Goal: Task Accomplishment & Management: Manage account settings

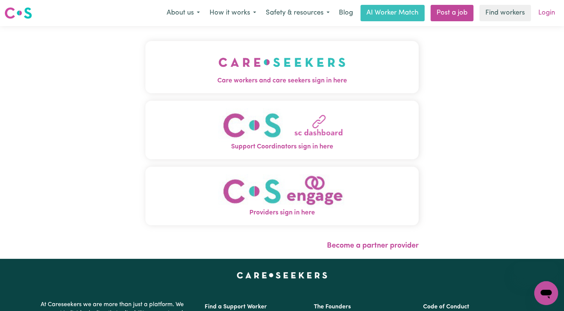
click at [549, 13] on link "Login" at bounding box center [546, 13] width 26 height 16
click at [365, 68] on button "Care workers and care seekers sign in here" at bounding box center [281, 67] width 273 height 52
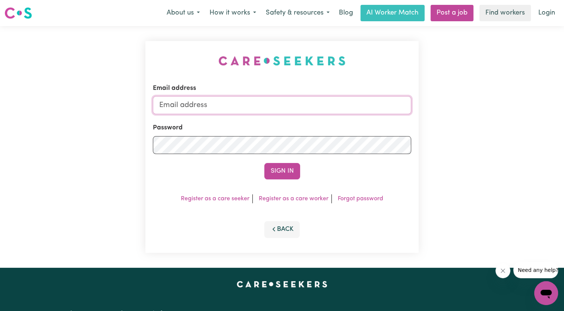
click at [228, 110] on input "Email address" at bounding box center [282, 105] width 258 height 18
type input "[EMAIL_ADDRESS][DOMAIN_NAME]"
click at [264, 163] on button "Sign In" at bounding box center [282, 171] width 36 height 16
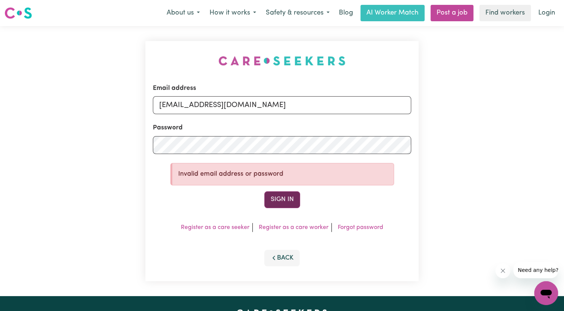
click at [279, 201] on button "Sign In" at bounding box center [282, 199] width 36 height 16
click at [354, 226] on link "Forgot password" at bounding box center [359, 227] width 45 height 6
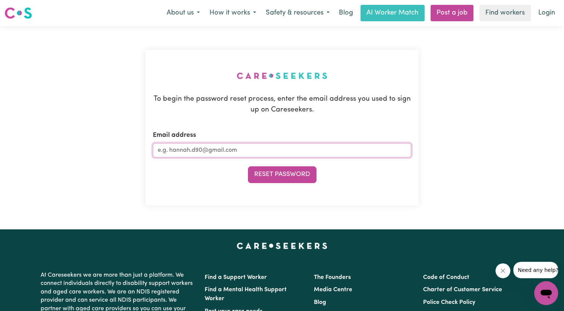
click at [269, 149] on input "Email address" at bounding box center [282, 150] width 258 height 14
type input "[EMAIL_ADDRESS][DOMAIN_NAME]"
click at [248, 166] on button "Reset Password" at bounding box center [282, 174] width 69 height 16
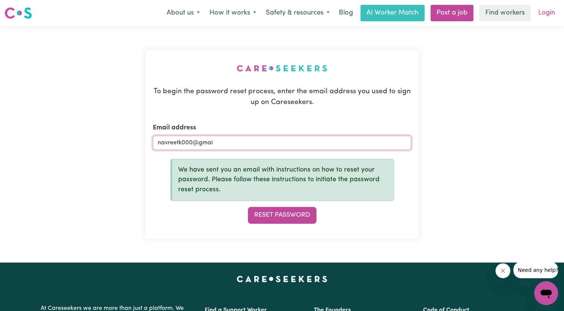
type input "navreetk000@gmai"
click at [552, 11] on link "Login" at bounding box center [546, 13] width 26 height 16
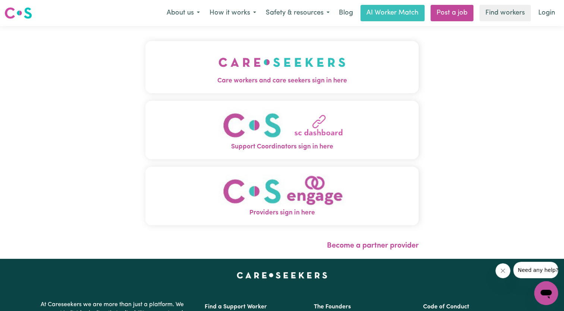
click at [270, 76] on span "Care workers and care seekers sign in here" at bounding box center [281, 81] width 273 height 10
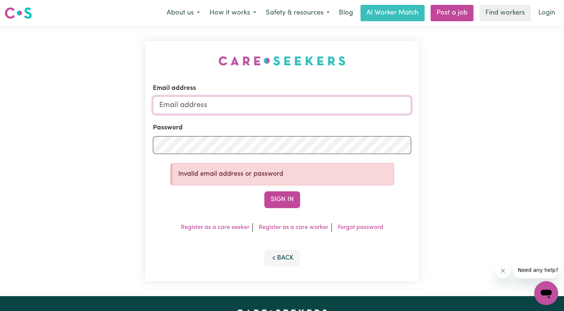
click at [256, 104] on input "Email address" at bounding box center [282, 105] width 258 height 18
type input "[EMAIL_ADDRESS][DOMAIN_NAME]"
click at [269, 195] on button "Sign In" at bounding box center [282, 199] width 36 height 16
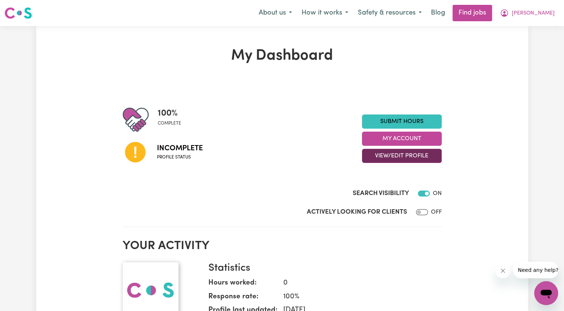
click at [421, 156] on button "View/Edit Profile" at bounding box center [402, 156] width 80 height 14
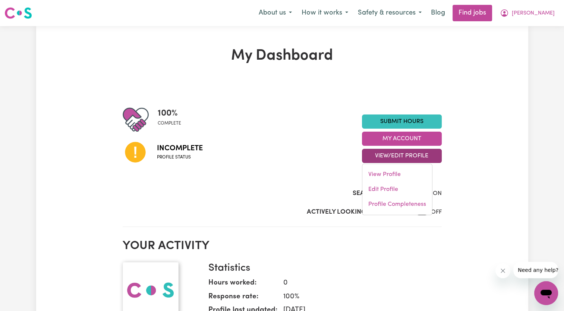
click at [403, 250] on h2 "Your activity" at bounding box center [282, 246] width 319 height 14
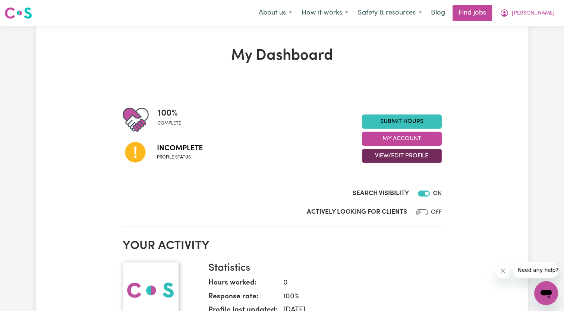
click at [429, 153] on button "View/Edit Profile" at bounding box center [402, 156] width 80 height 14
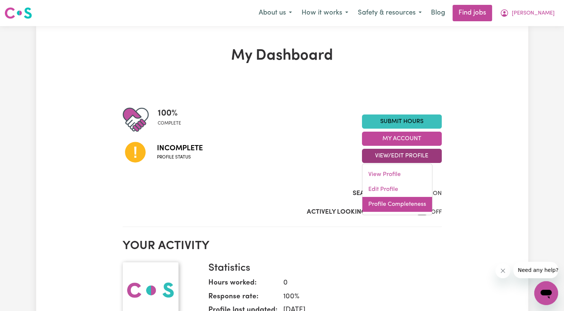
click at [414, 209] on link "Profile Completeness" at bounding box center [397, 204] width 70 height 15
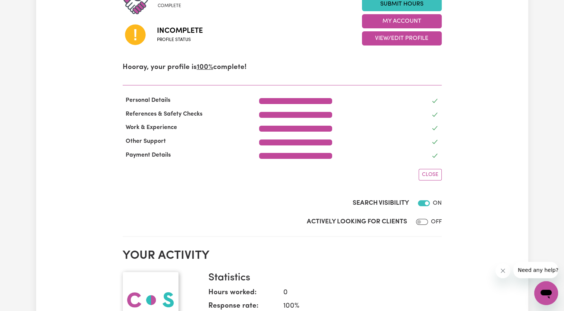
scroll to position [96, 0]
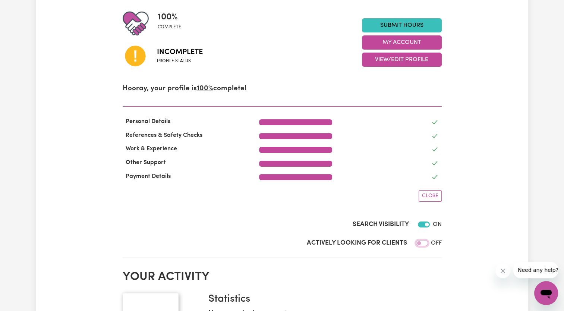
click at [418, 244] on input "Actively Looking for Clients" at bounding box center [422, 243] width 12 height 6
checkbox input "true"
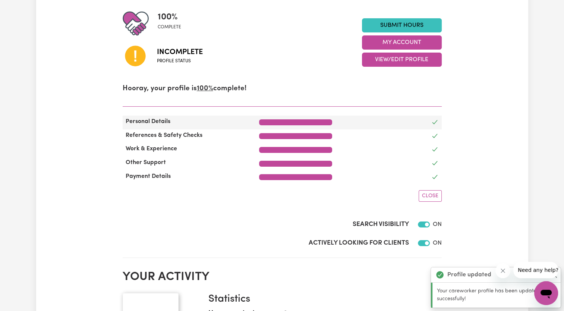
click at [129, 122] on span "Personal Details" at bounding box center [148, 121] width 51 height 6
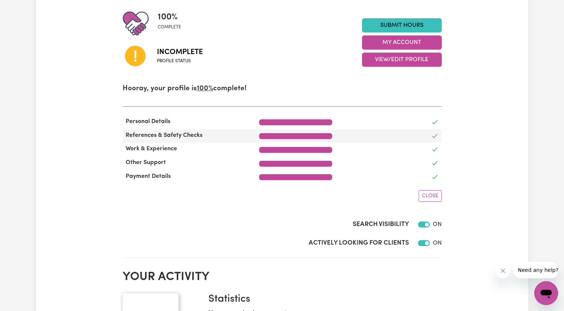
click at [133, 131] on div "References & Safety Checks" at bounding box center [186, 136] width 137 height 11
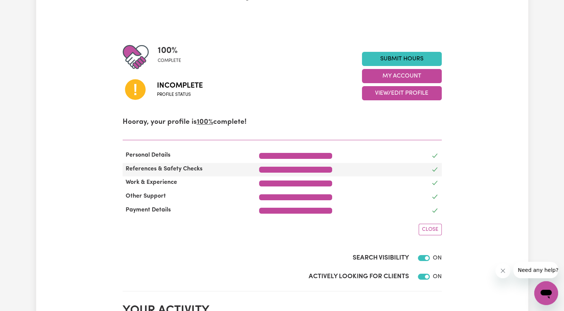
scroll to position [63, 0]
click at [127, 89] on icon at bounding box center [135, 89] width 20 height 20
click at [138, 98] on icon at bounding box center [135, 89] width 20 height 20
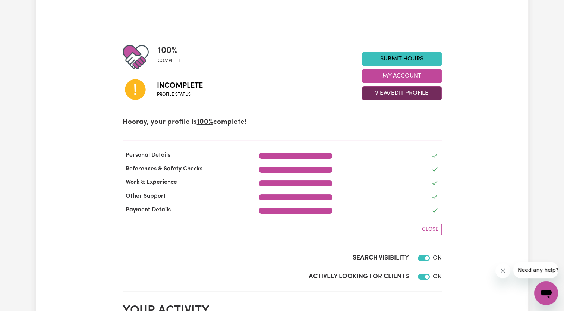
click at [412, 97] on button "View/Edit Profile" at bounding box center [402, 93] width 80 height 14
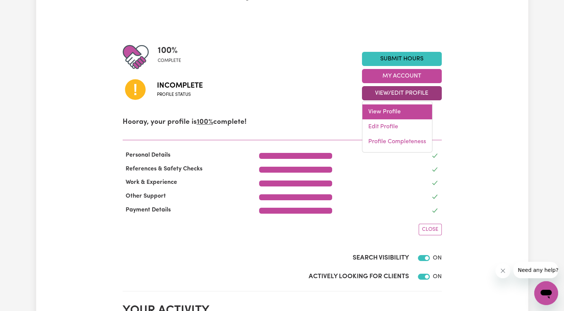
click at [404, 111] on link "View Profile" at bounding box center [397, 111] width 70 height 15
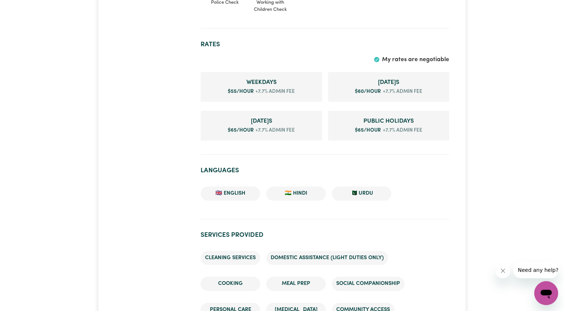
scroll to position [542, 0]
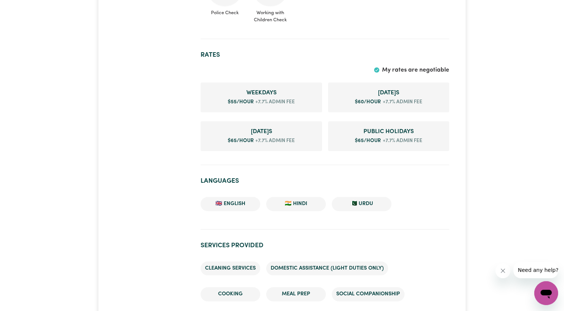
click at [277, 99] on span "+7.7% admin fee" at bounding box center [274, 101] width 41 height 7
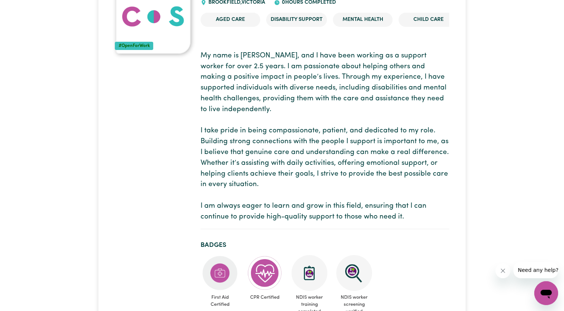
scroll to position [0, 0]
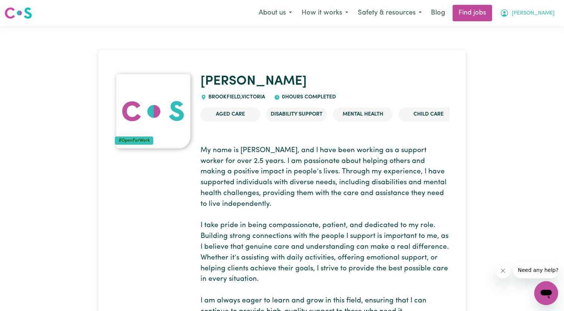
click at [508, 14] on icon "My Account" at bounding box center [503, 13] width 9 height 9
click at [521, 32] on link "My Account" at bounding box center [529, 29] width 59 height 14
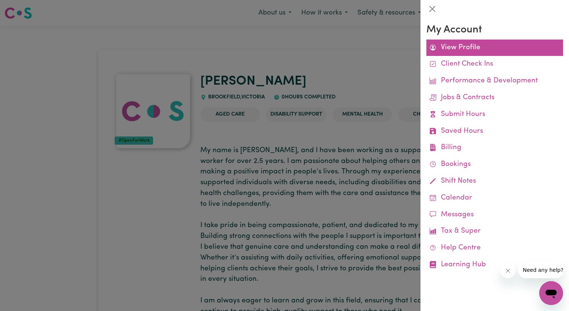
click at [460, 51] on link "View Profile" at bounding box center [494, 47] width 137 height 17
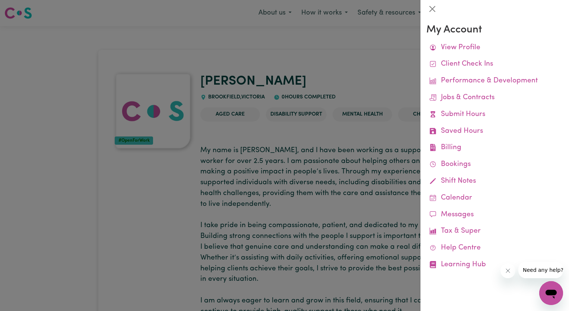
click at [341, 91] on div at bounding box center [284, 155] width 569 height 311
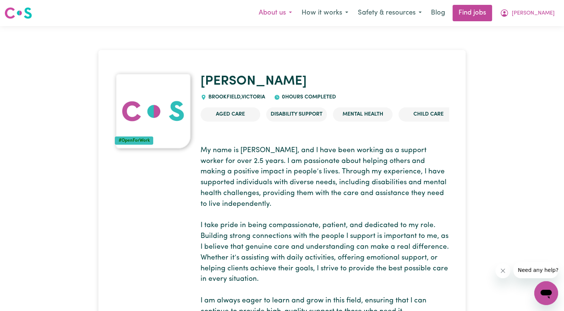
click at [296, 11] on button "About us" at bounding box center [275, 13] width 43 height 16
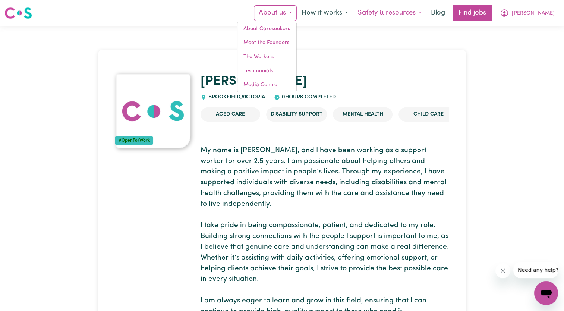
click at [407, 13] on button "Safety & resources" at bounding box center [389, 13] width 73 height 16
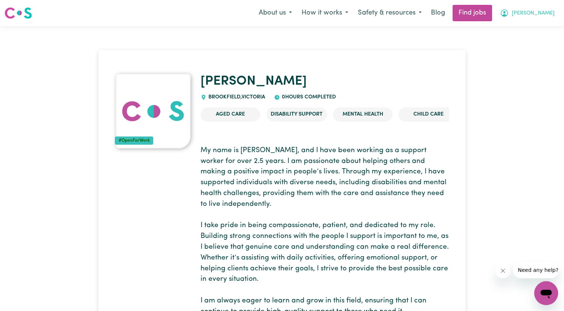
click at [508, 14] on icon "My Account" at bounding box center [503, 13] width 9 height 9
click at [527, 42] on link "My Dashboard" at bounding box center [529, 43] width 59 height 14
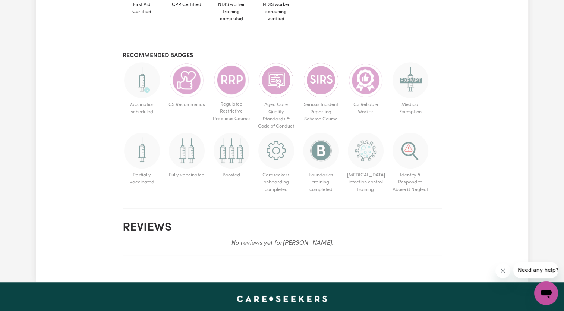
scroll to position [424, 0]
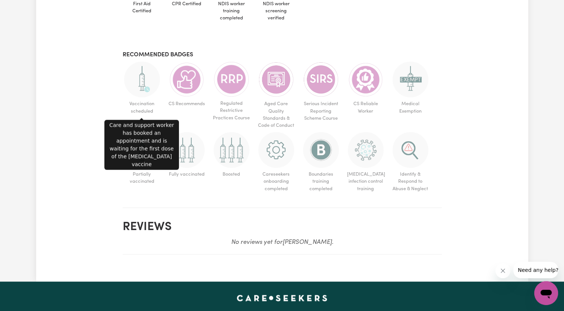
click at [158, 64] on span "Vaccination scheduled" at bounding box center [142, 89] width 39 height 56
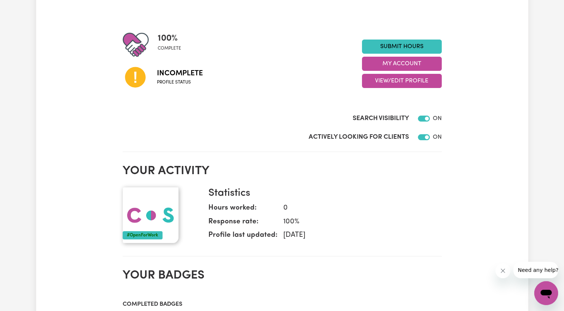
scroll to position [0, 0]
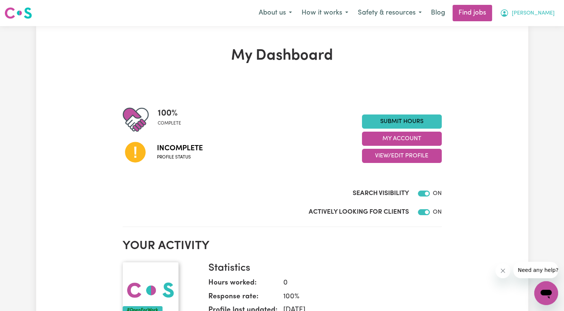
drag, startPoint x: 448, startPoint y: 84, endPoint x: 529, endPoint y: 15, distance: 106.2
click at [508, 15] on icon "My Account" at bounding box center [503, 13] width 9 height 9
click at [517, 28] on link "My Account" at bounding box center [529, 29] width 59 height 14
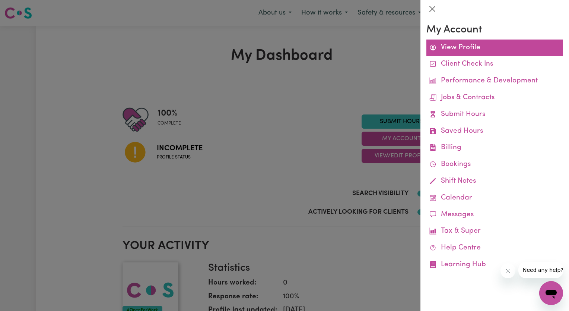
click at [483, 47] on link "View Profile" at bounding box center [494, 47] width 137 height 17
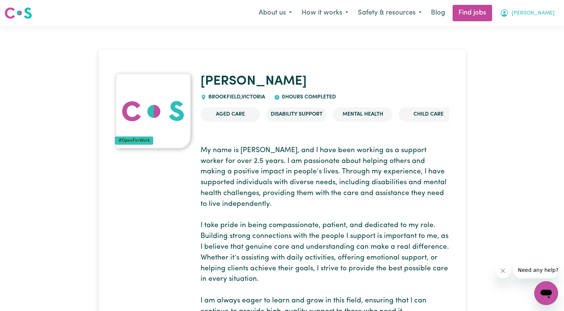
click at [533, 16] on button "[PERSON_NAME]" at bounding box center [527, 13] width 64 height 16
click at [516, 42] on link "My Dashboard" at bounding box center [529, 43] width 59 height 14
